Goal: Task Accomplishment & Management: Use online tool/utility

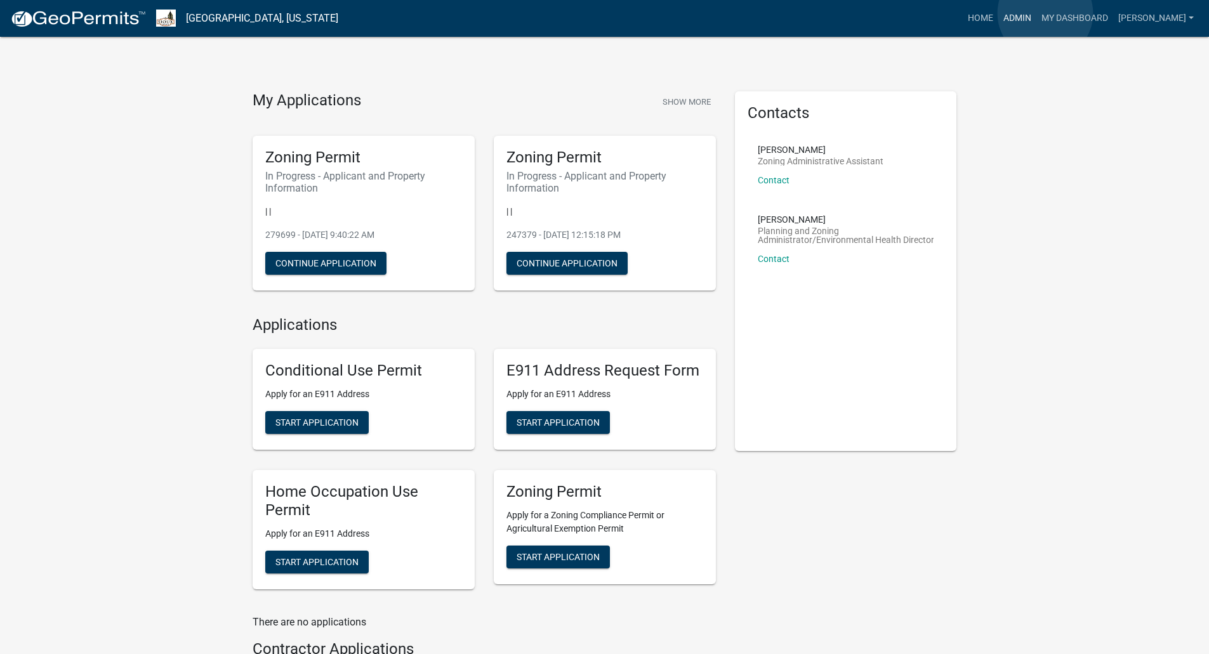
click at [1036, 13] on link "Admin" at bounding box center [1017, 18] width 38 height 24
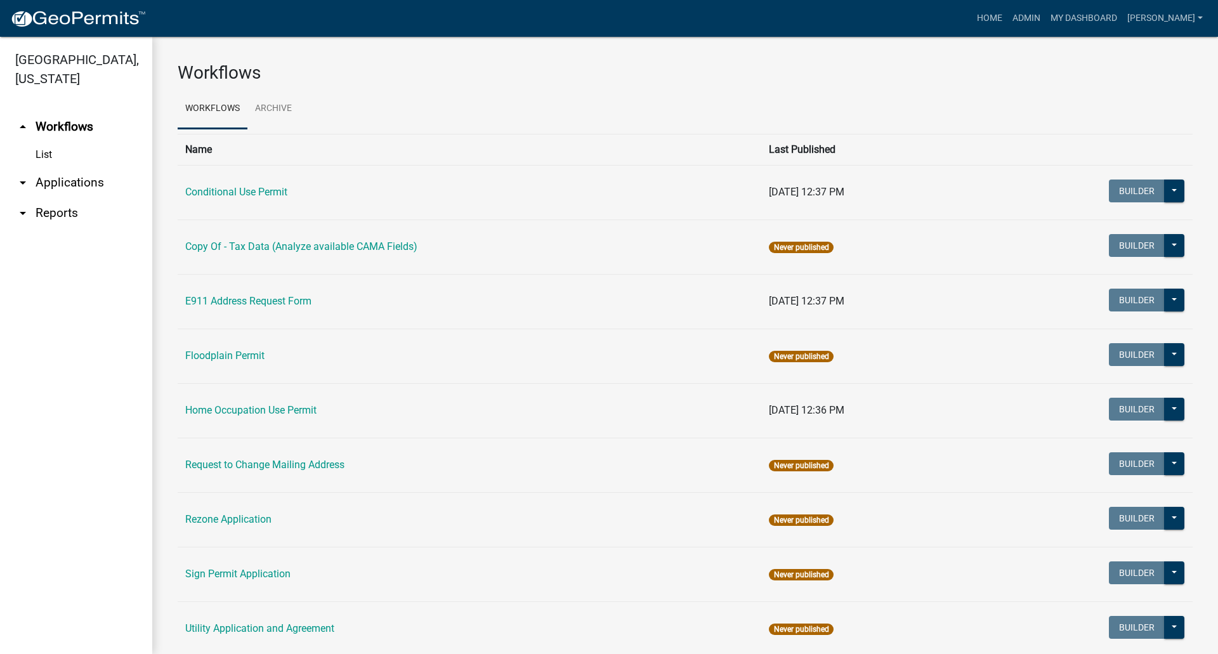
click at [76, 168] on link "arrow_drop_down Applications" at bounding box center [76, 183] width 152 height 30
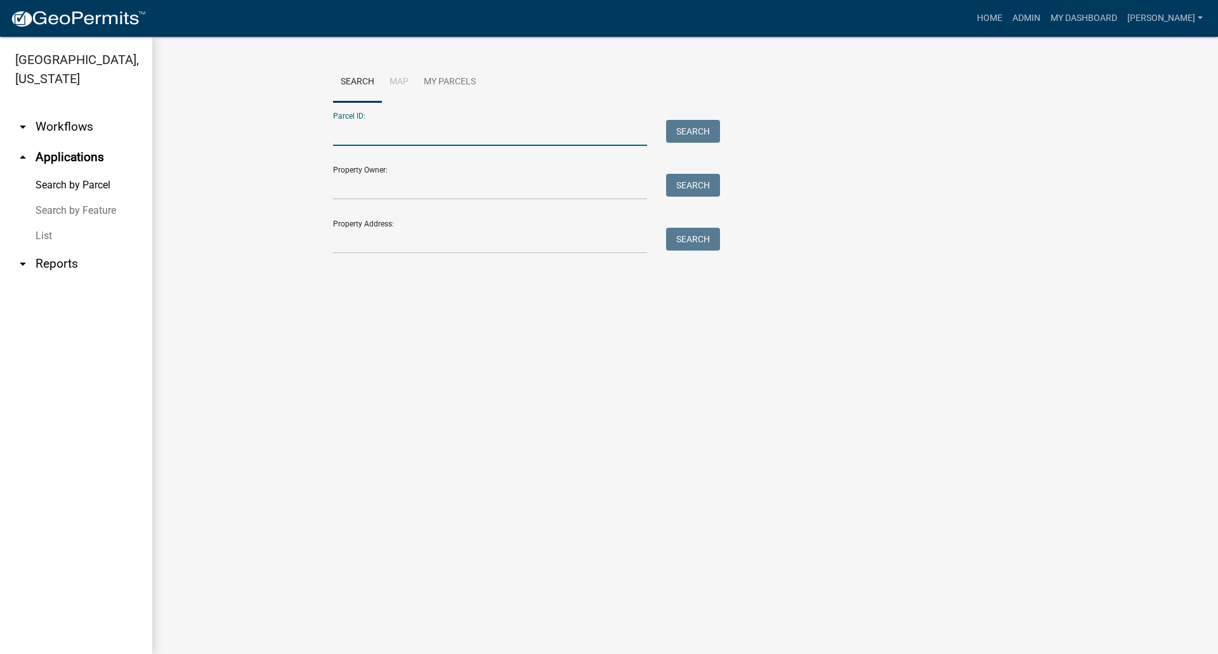
click at [353, 143] on input "Parcel ID:" at bounding box center [490, 133] width 314 height 26
click at [347, 132] on input "Parcel ID:" at bounding box center [490, 133] width 314 height 26
paste input "0304151008"
click at [690, 133] on button "Search" at bounding box center [693, 131] width 54 height 23
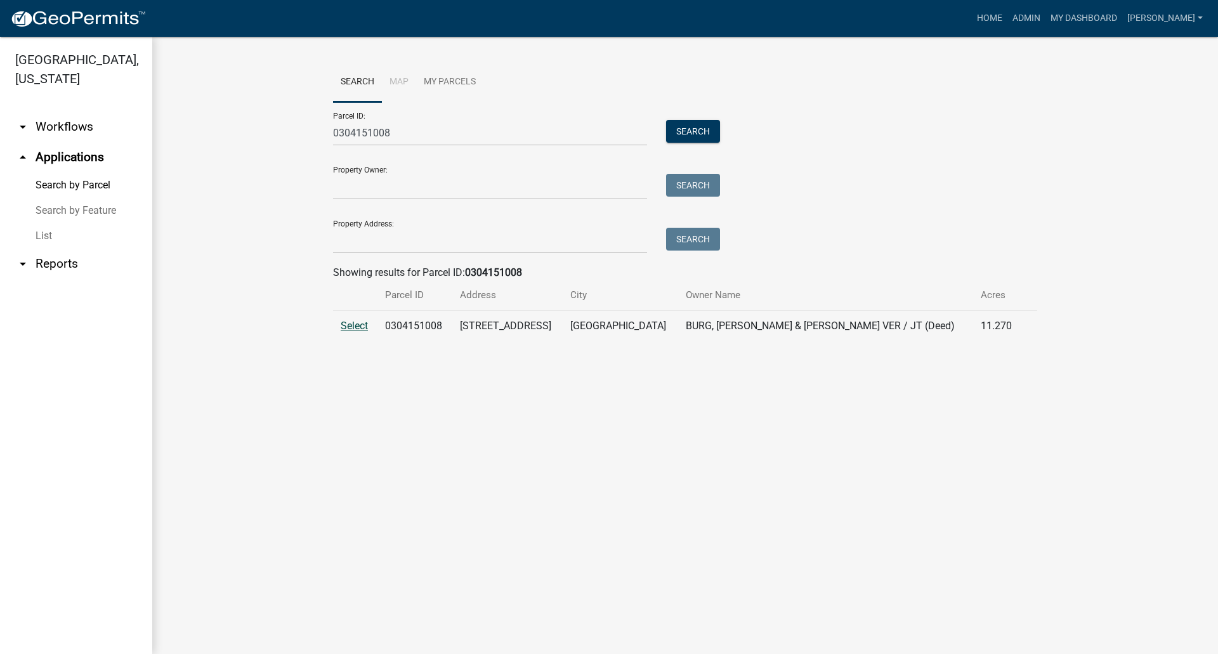
click at [349, 326] on span "Select" at bounding box center [354, 326] width 27 height 12
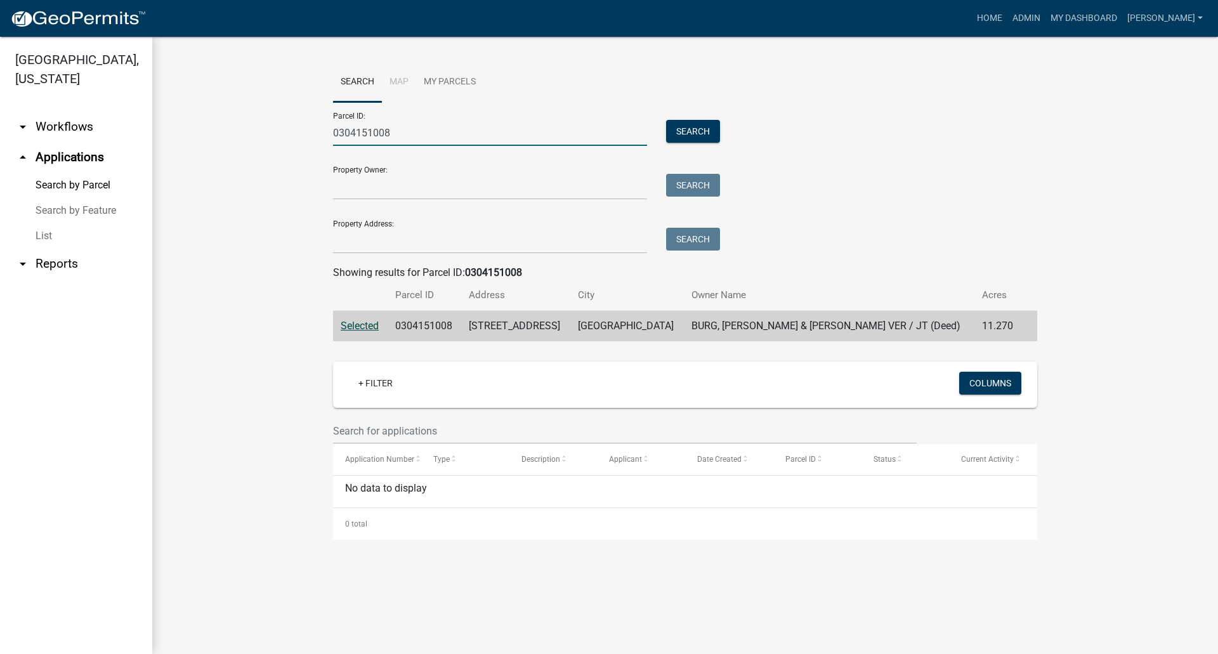
drag, startPoint x: 414, startPoint y: 136, endPoint x: 27, endPoint y: 162, distance: 388.7
click at [46, 143] on div "[GEOGRAPHIC_DATA], [US_STATE] arrow_drop_down Workflows List arrow_drop_up Appl…" at bounding box center [609, 345] width 1218 height 617
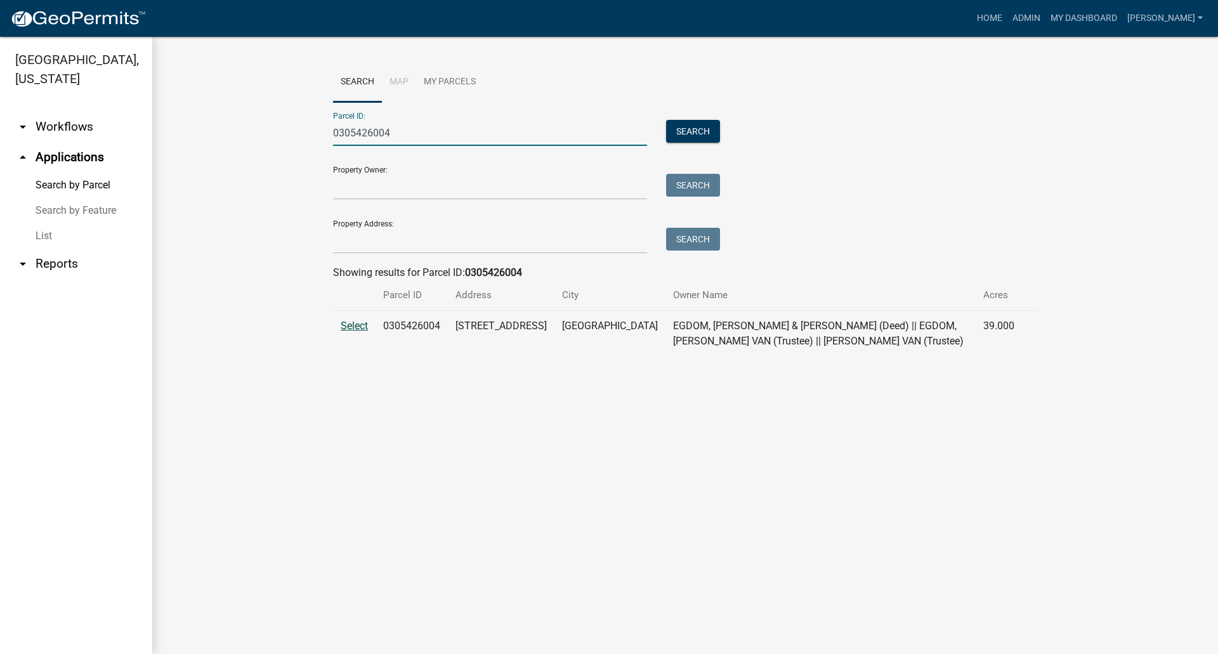
type input "0305426004"
click at [356, 324] on span "Select" at bounding box center [354, 326] width 27 height 12
